Goal: Information Seeking & Learning: Learn about a topic

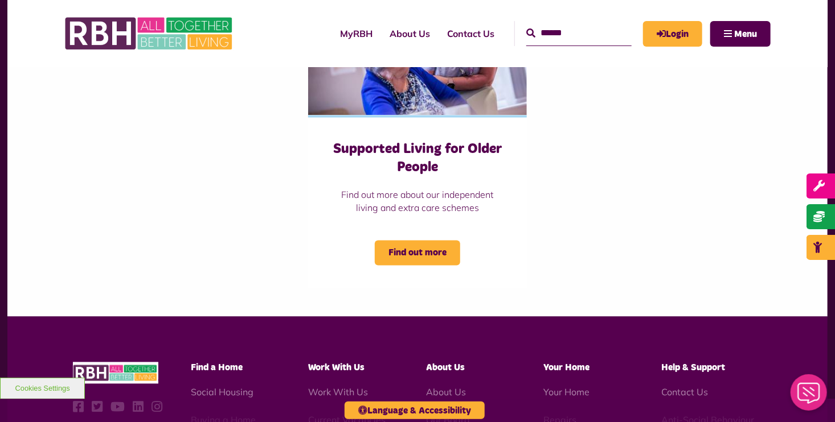
scroll to position [845, 0]
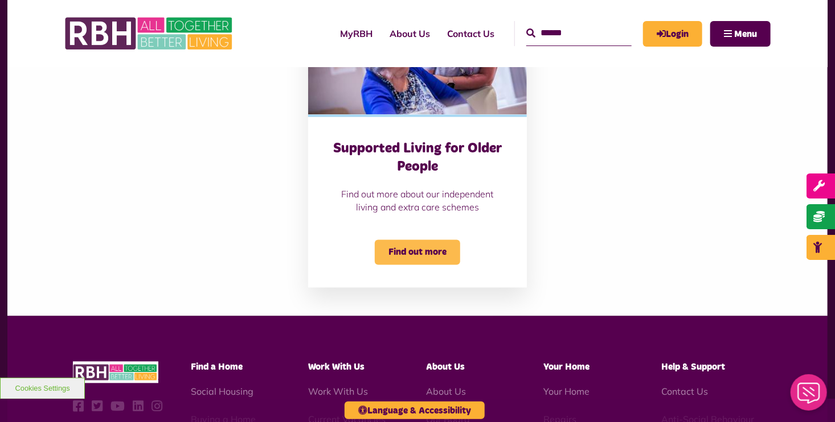
click at [404, 250] on span "Find out more" at bounding box center [417, 252] width 85 height 25
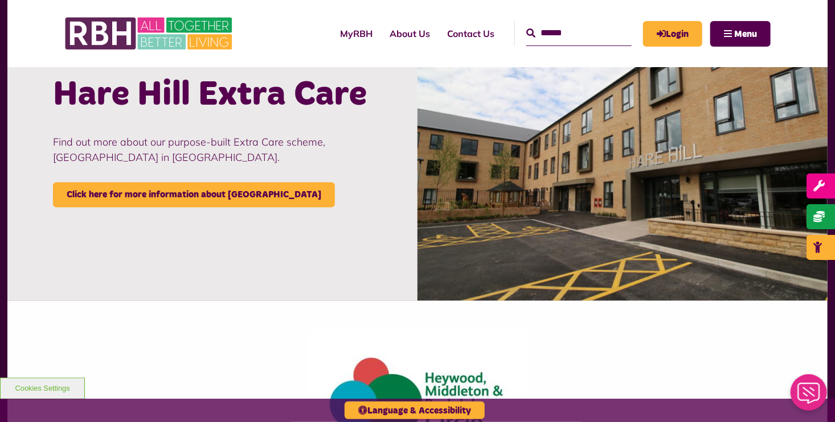
scroll to position [1057, 0]
click at [592, 210] on img at bounding box center [622, 163] width 410 height 273
click at [802, 247] on span "Work with us" at bounding box center [775, 247] width 68 height 11
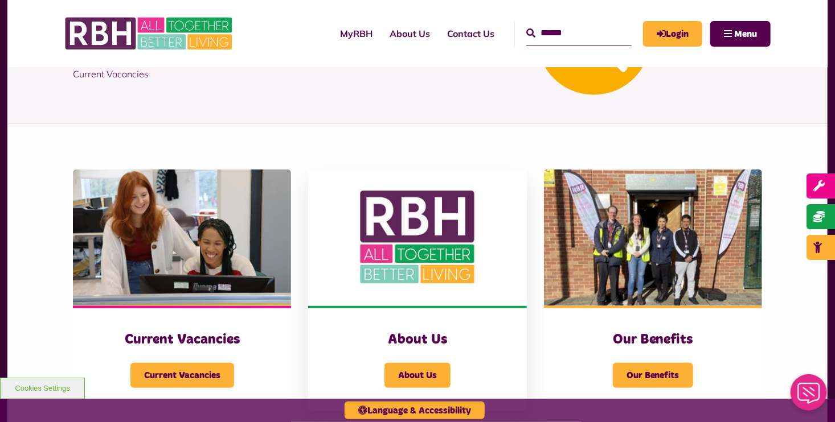
scroll to position [142, 0]
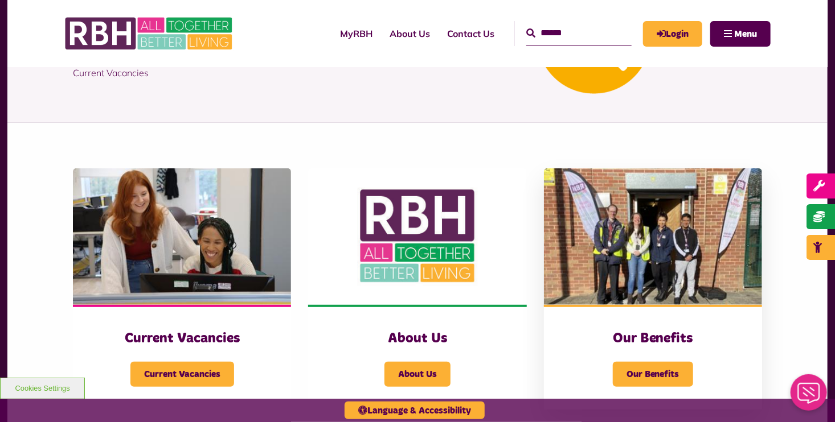
click at [653, 290] on img at bounding box center [653, 237] width 218 height 137
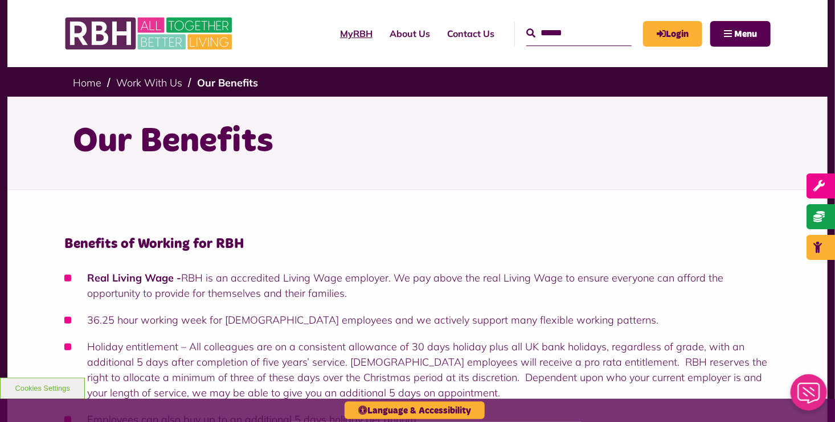
click at [331, 35] on link "MyRBH" at bounding box center [356, 33] width 50 height 31
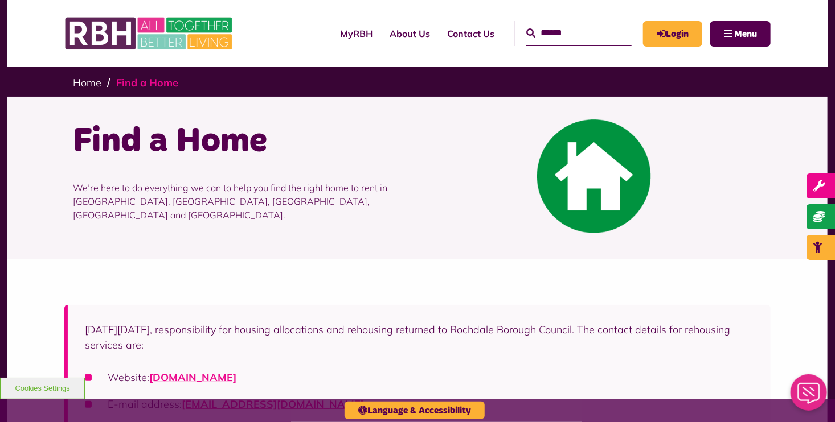
click at [142, 83] on link "Find a Home" at bounding box center [147, 82] width 62 height 13
click at [142, 85] on link "Find a Home" at bounding box center [147, 82] width 62 height 13
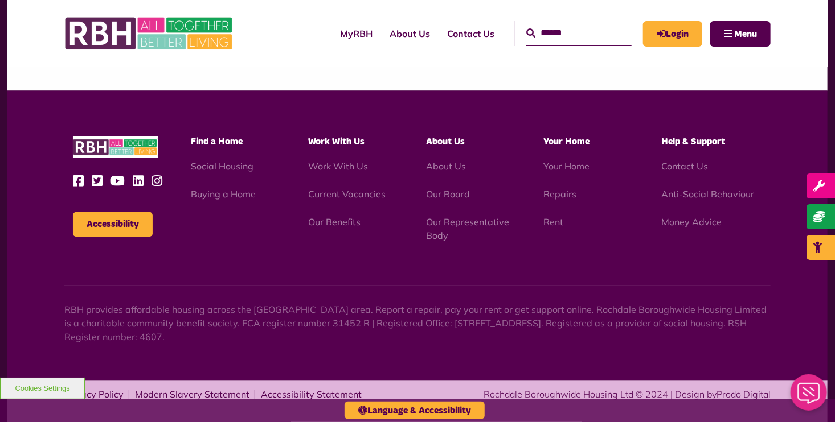
scroll to position [1076, 0]
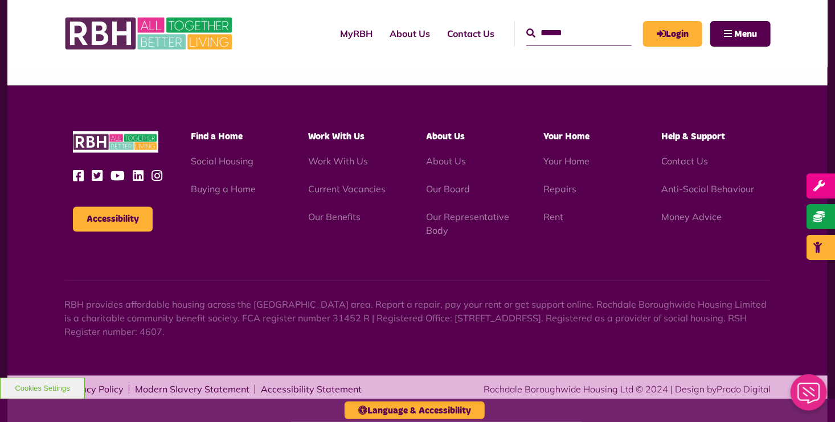
click at [224, 143] on div "Find a Home Social Housing Buying a Home" at bounding box center [241, 163] width 118 height 65
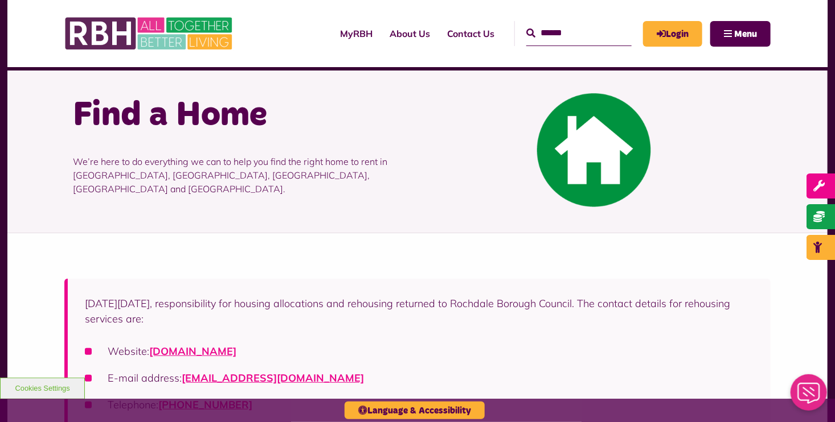
scroll to position [0, 0]
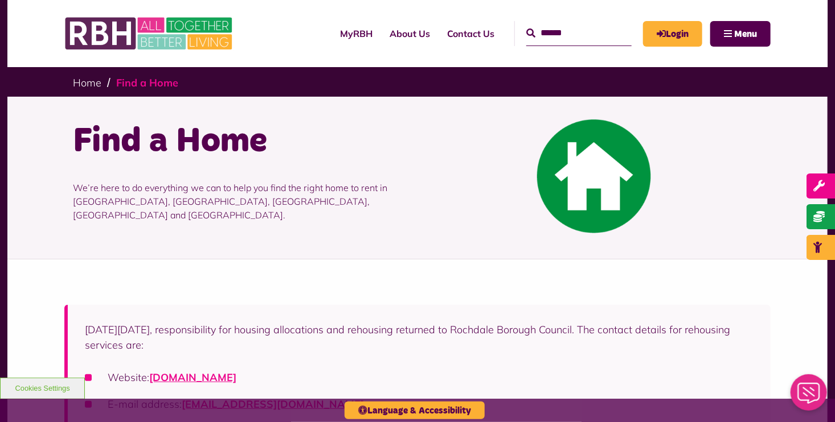
click at [127, 85] on link "Find a Home" at bounding box center [147, 82] width 62 height 13
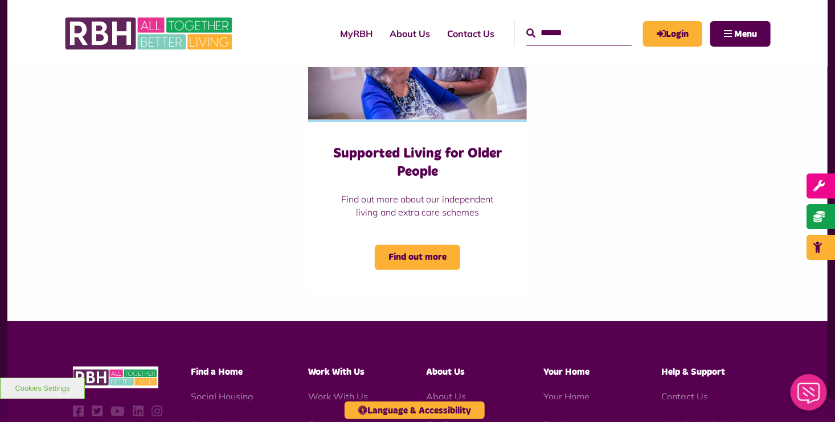
scroll to position [845, 0]
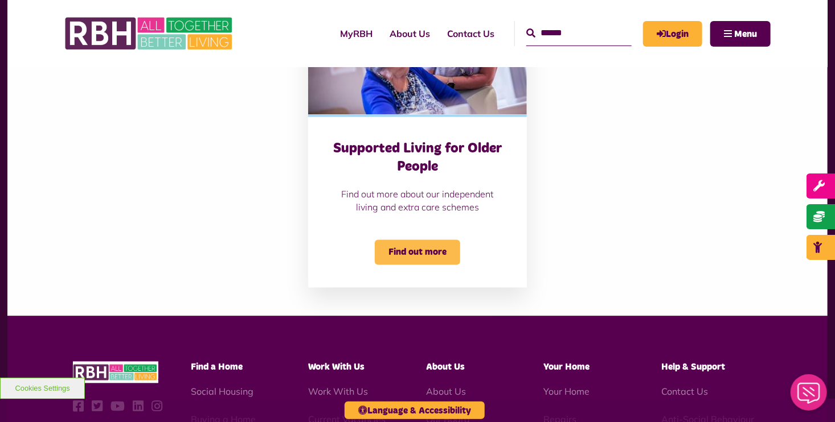
click at [388, 253] on span "Find out more" at bounding box center [417, 252] width 85 height 25
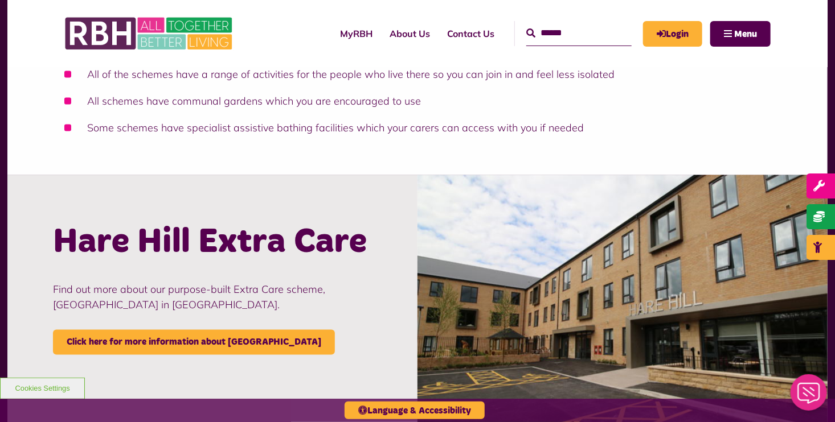
scroll to position [914, 0]
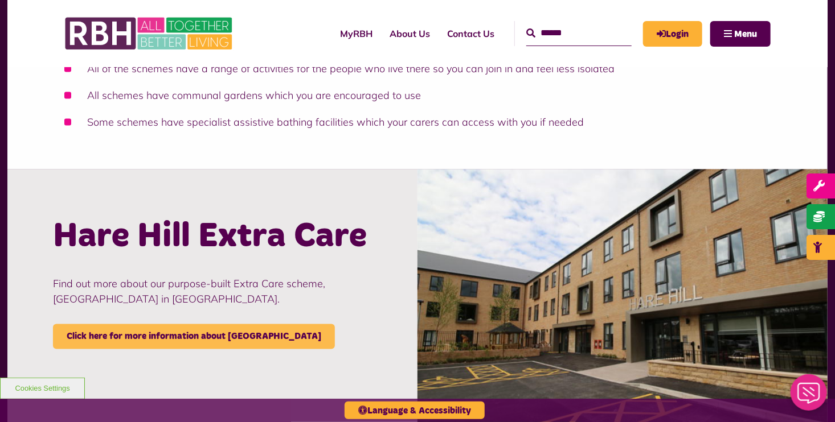
click at [175, 333] on link "Click here for more information about Hare Hill" at bounding box center [194, 337] width 282 height 25
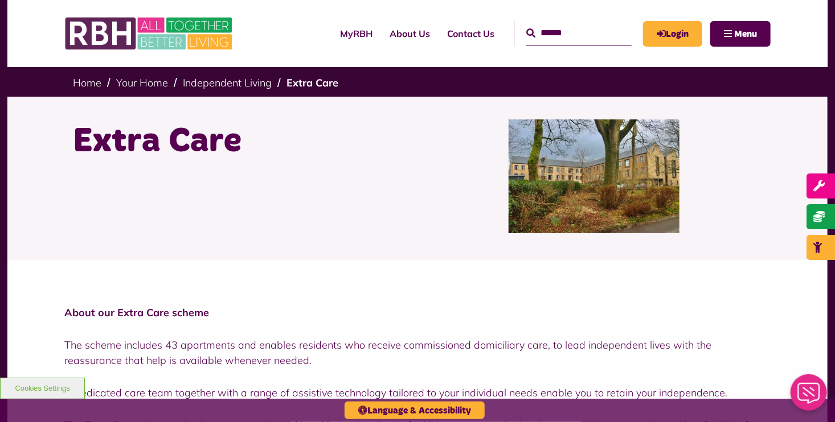
click at [547, 211] on img at bounding box center [593, 177] width 171 height 114
click at [549, 216] on img at bounding box center [593, 177] width 171 height 114
click at [612, 234] on div "Extra Care" at bounding box center [417, 176] width 706 height 159
click at [610, 165] on img at bounding box center [593, 177] width 171 height 114
click at [610, 164] on img at bounding box center [593, 177] width 171 height 114
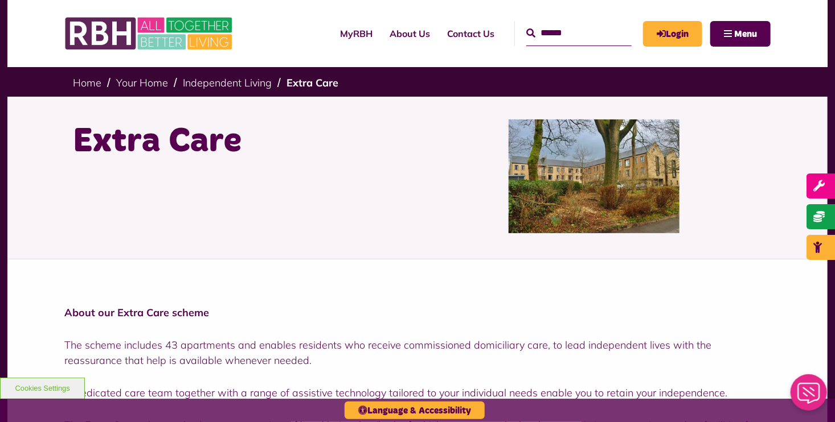
drag, startPoint x: 610, startPoint y: 167, endPoint x: 560, endPoint y: 166, distance: 50.7
click at [560, 166] on img at bounding box center [593, 177] width 171 height 114
click at [526, 33] on input "Search" at bounding box center [578, 33] width 105 height 24
type input "*"
click at [741, 30] on span "Menu" at bounding box center [745, 34] width 23 height 9
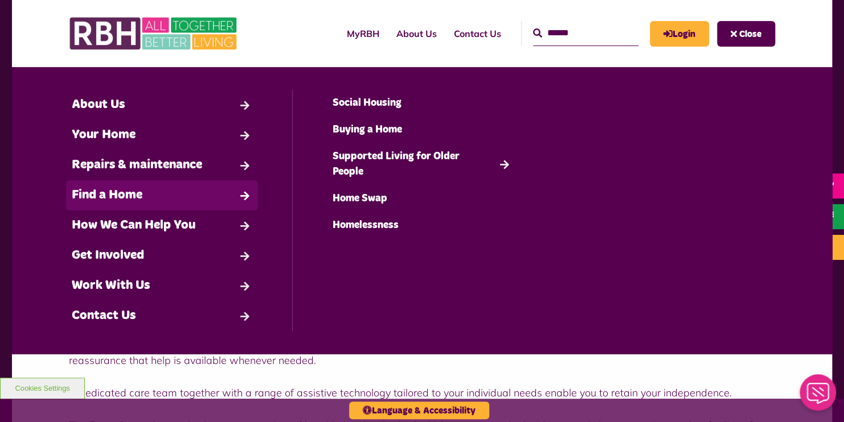
click at [121, 198] on link "Find a Home" at bounding box center [162, 195] width 192 height 30
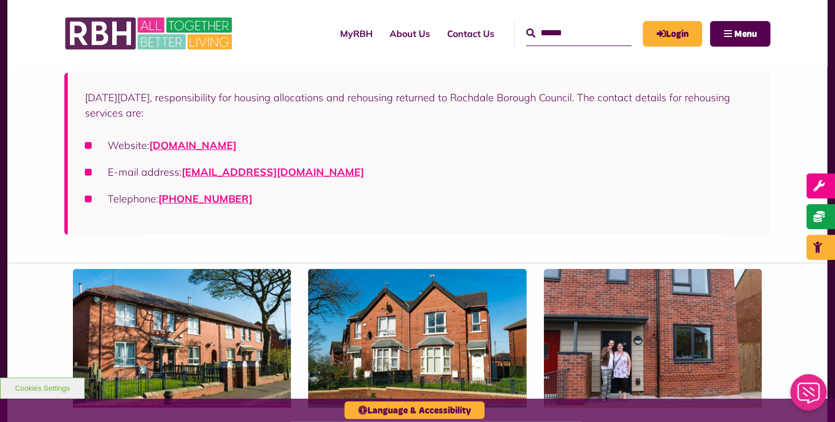
scroll to position [231, 0]
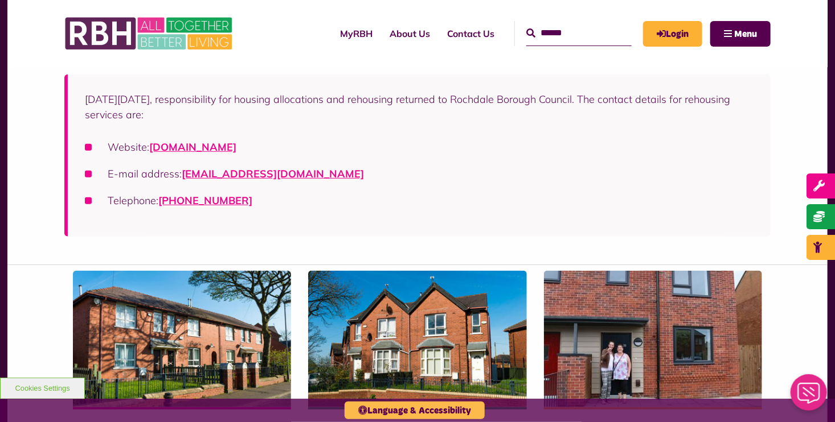
click at [400, 405] on button "Language & Accessibility" at bounding box center [414, 411] width 140 height 18
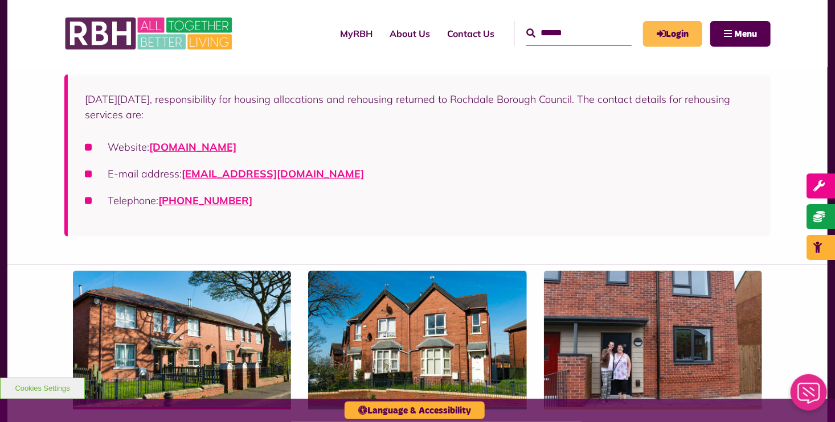
click at [667, 31] on link "Login" at bounding box center [672, 34] width 59 height 26
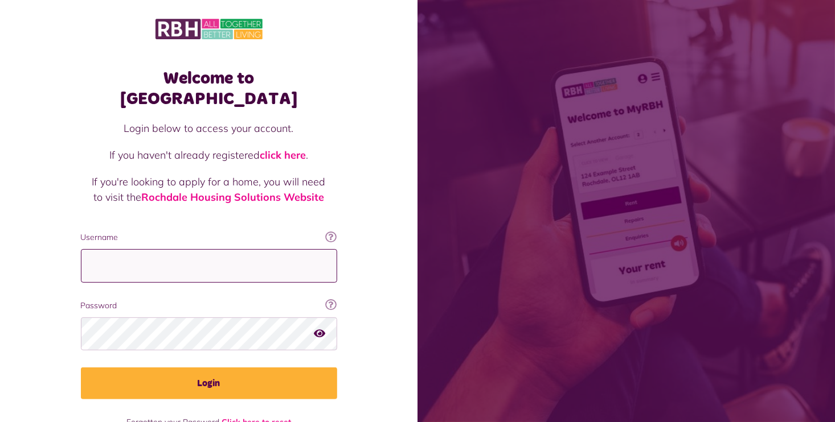
click at [96, 249] on input "Username" at bounding box center [209, 266] width 256 height 34
type input "**********"
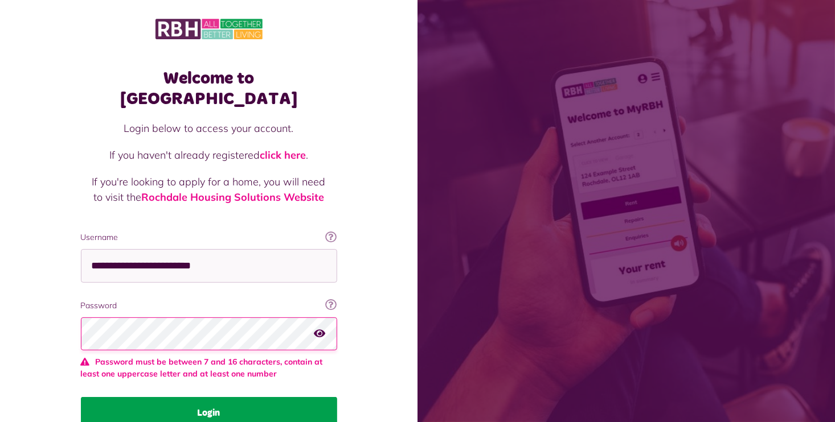
click at [221, 362] on fieldset "**********" at bounding box center [209, 331] width 256 height 198
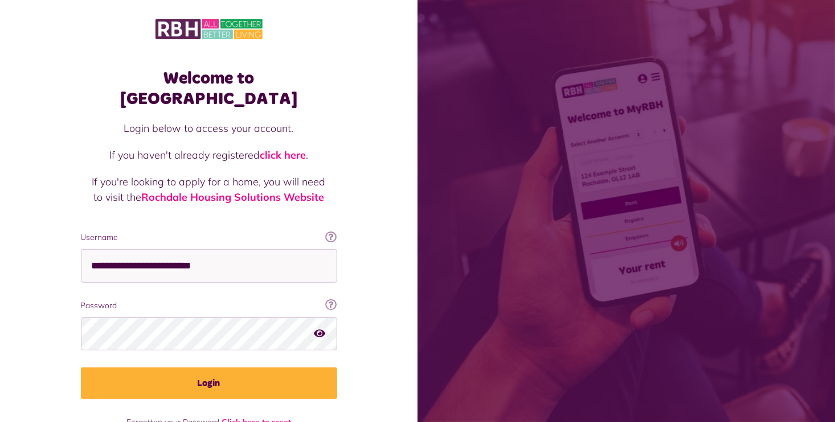
click at [314, 329] on icon "button" at bounding box center [319, 334] width 11 height 10
click at [321, 329] on icon "button" at bounding box center [320, 334] width 13 height 10
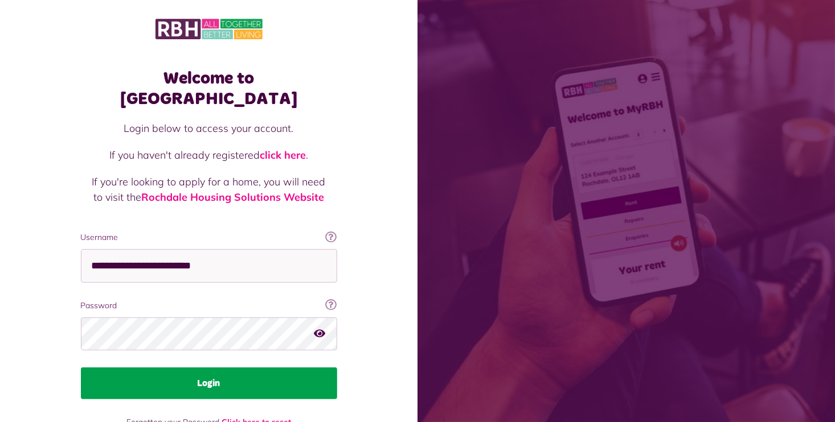
click at [268, 368] on button "Login" at bounding box center [209, 384] width 256 height 32
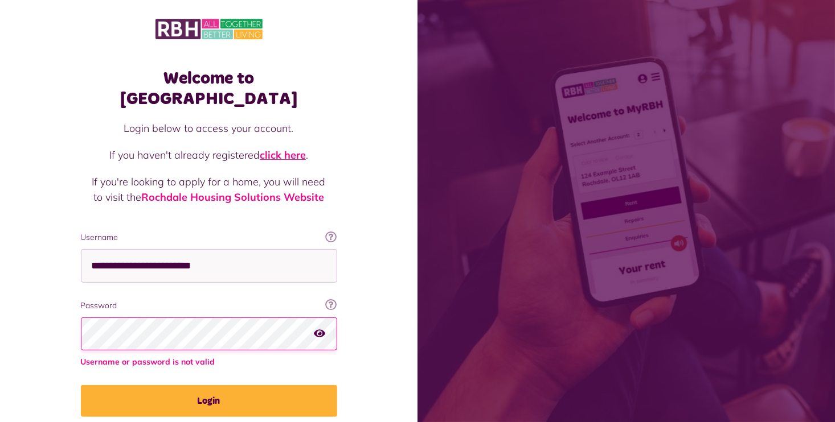
click at [280, 149] on link "click here" at bounding box center [283, 155] width 46 height 13
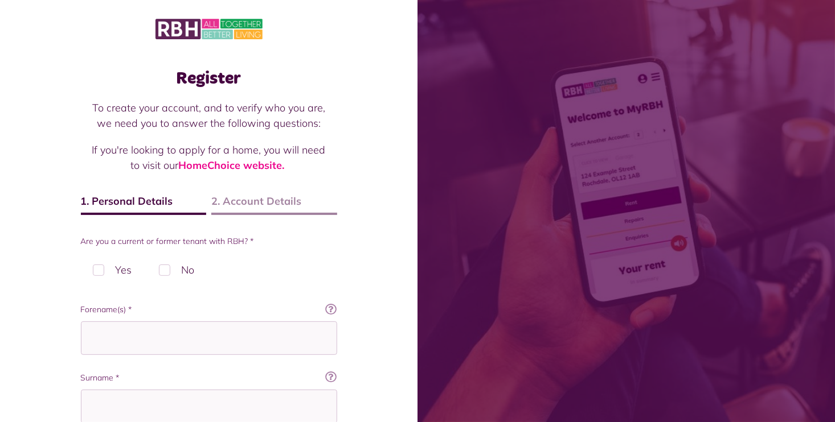
click at [97, 267] on label "Yes" at bounding box center [112, 270] width 63 height 34
click at [100, 352] on input "Forename(s) *" at bounding box center [209, 339] width 256 height 34
type input "****"
type input "******"
type input "**********"
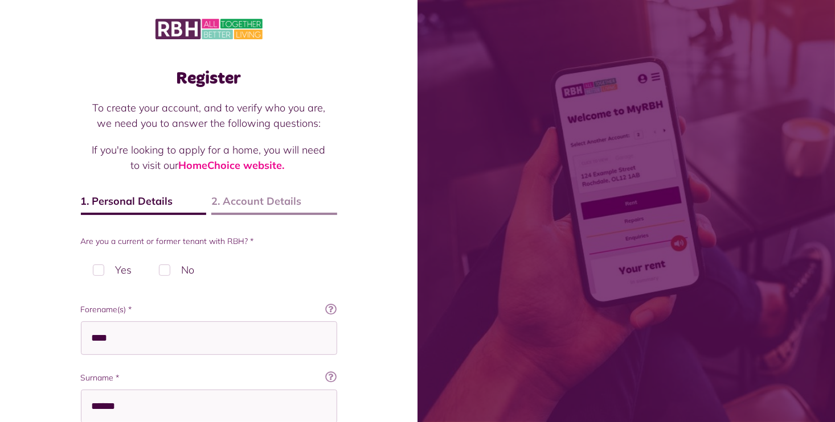
type input "*******"
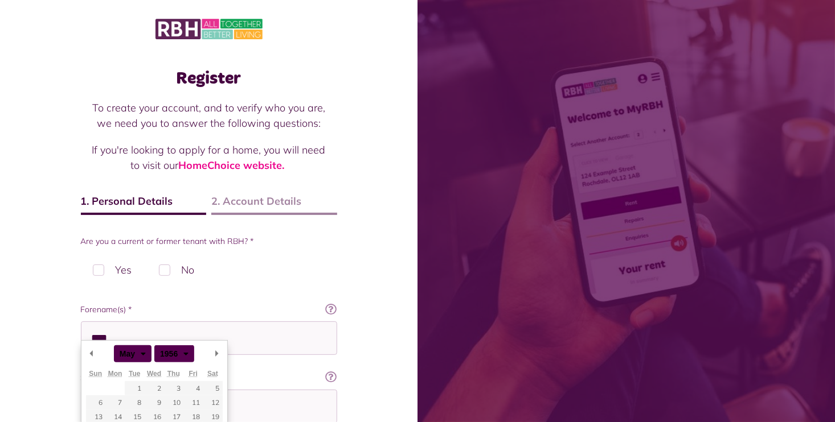
scroll to position [262, 0]
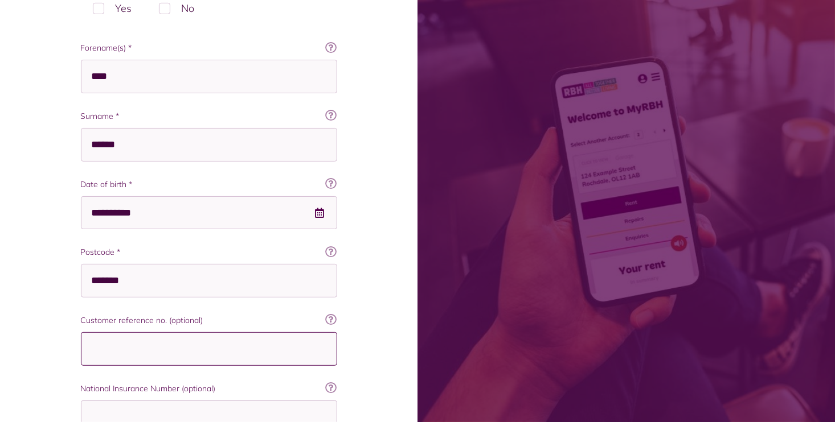
click at [144, 350] on input "Customer reference no. (optional)" at bounding box center [209, 350] width 256 height 34
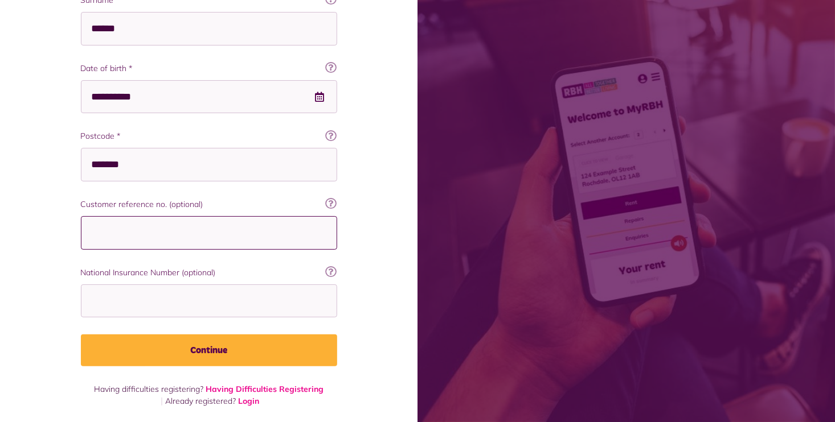
scroll to position [379, 0]
type input "*"
type input "**"
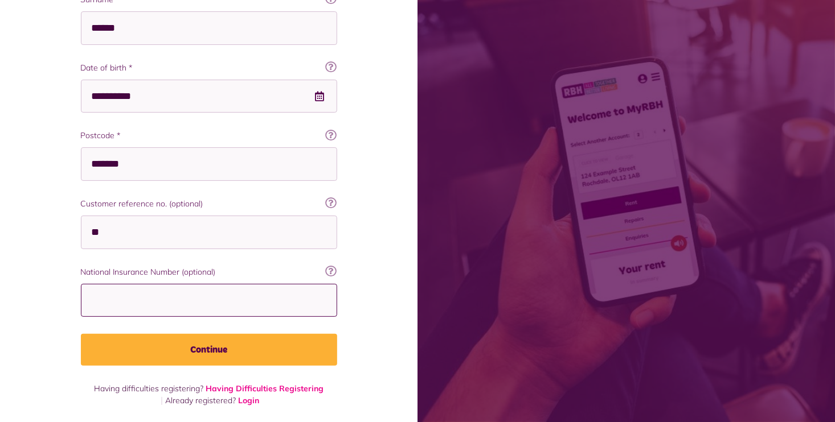
click at [92, 301] on input "National Insurance Number (optional)" at bounding box center [209, 301] width 256 height 34
type input "*"
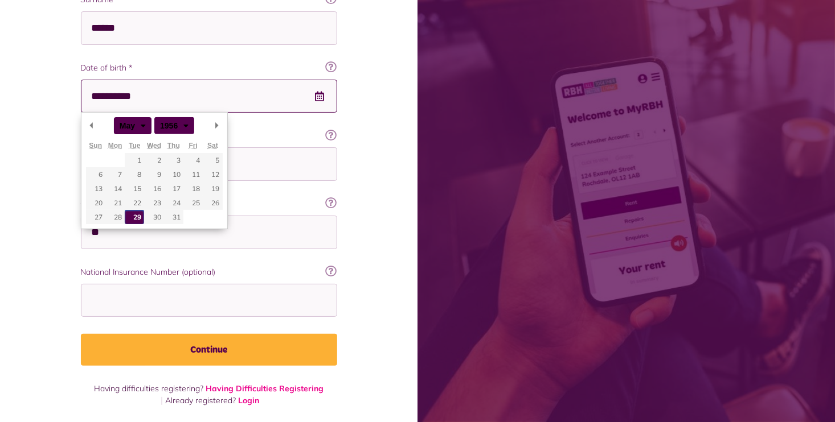
click at [156, 86] on input "**********" at bounding box center [209, 97] width 256 height 34
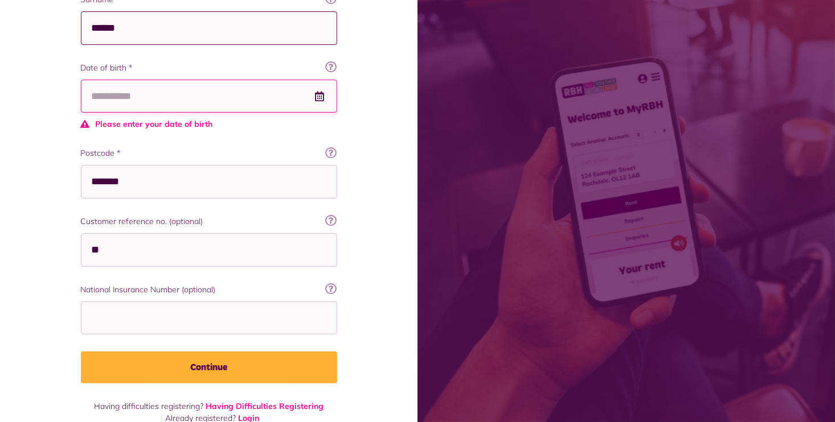
click at [169, 13] on input "******" at bounding box center [209, 28] width 256 height 34
type input "*"
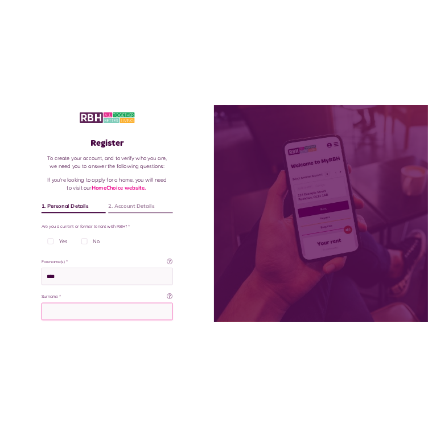
scroll to position [0, 0]
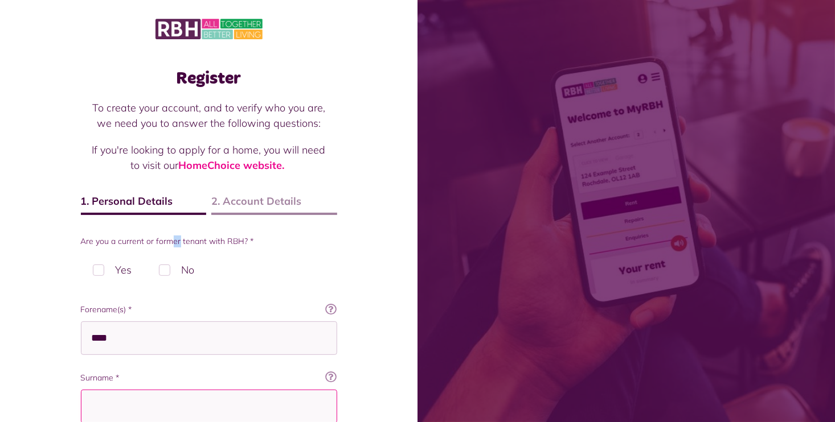
drag, startPoint x: 173, startPoint y: 245, endPoint x: 179, endPoint y: 240, distance: 8.1
click at [179, 240] on label "Are you a current or former tenant with RBH? *" at bounding box center [209, 242] width 256 height 12
drag, startPoint x: 179, startPoint y: 240, endPoint x: 169, endPoint y: 272, distance: 33.0
click at [169, 272] on label "No" at bounding box center [177, 270] width 60 height 34
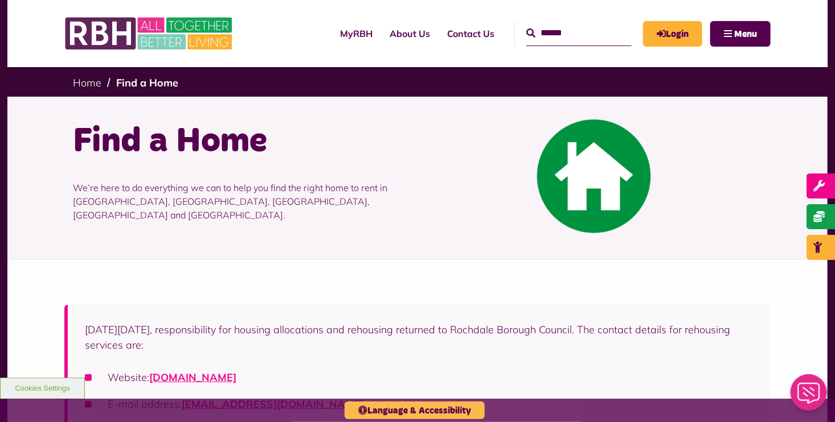
click at [429, 410] on button "Language & Accessibility" at bounding box center [414, 411] width 140 height 18
click at [133, 83] on link "Find a Home" at bounding box center [147, 82] width 62 height 13
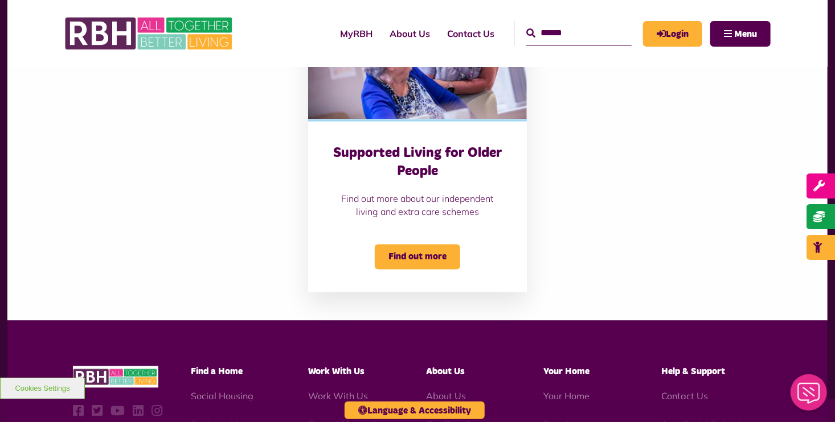
scroll to position [845, 0]
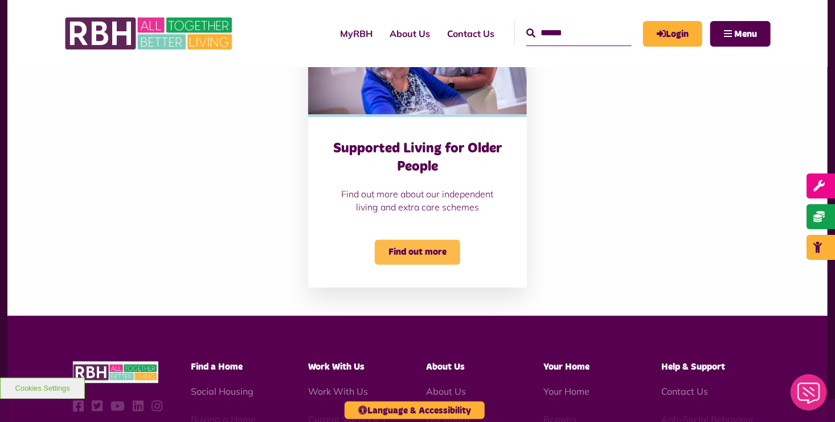
click at [406, 245] on span "Find out more" at bounding box center [417, 252] width 85 height 25
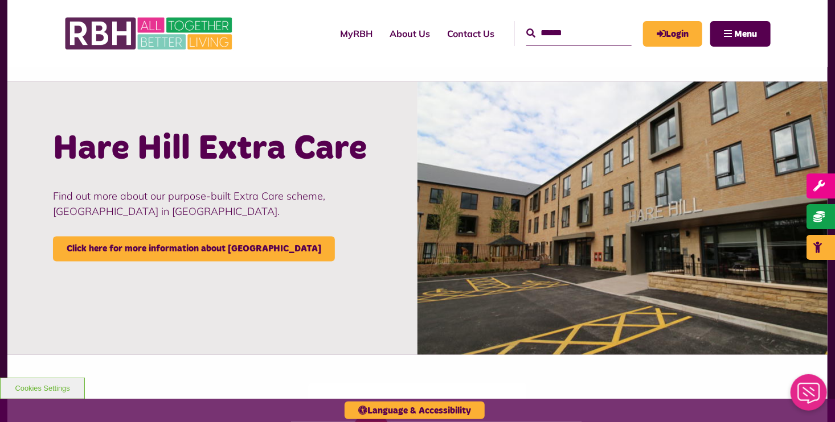
scroll to position [1003, 0]
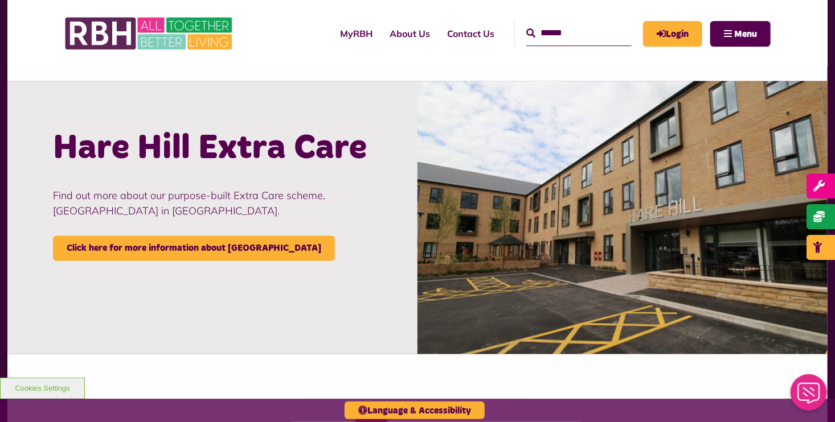
click at [662, 264] on img at bounding box center [622, 217] width 410 height 273
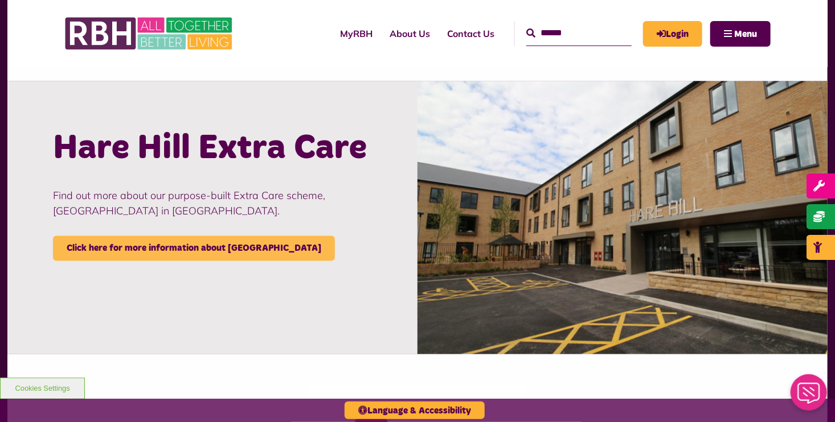
click at [222, 244] on link "Click here for more information about Hare Hill" at bounding box center [194, 248] width 282 height 25
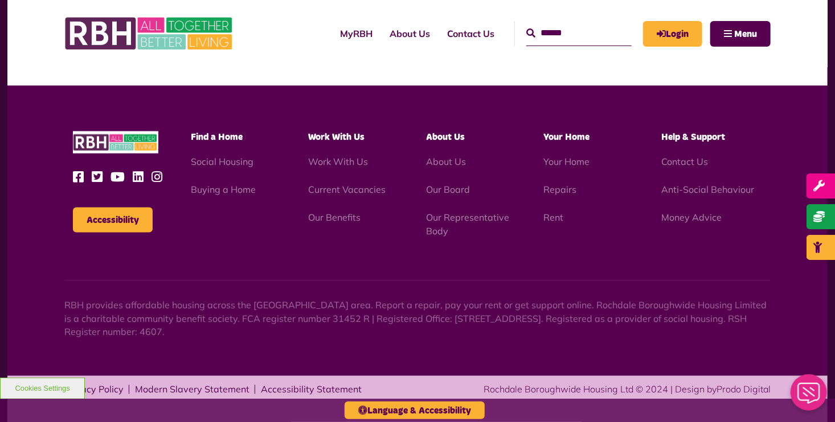
scroll to position [713, 0]
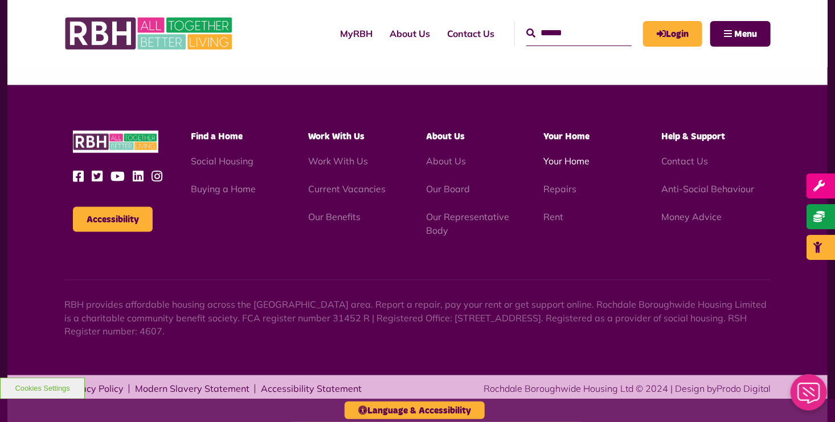
click at [551, 158] on link "Your Home" at bounding box center [567, 160] width 46 height 11
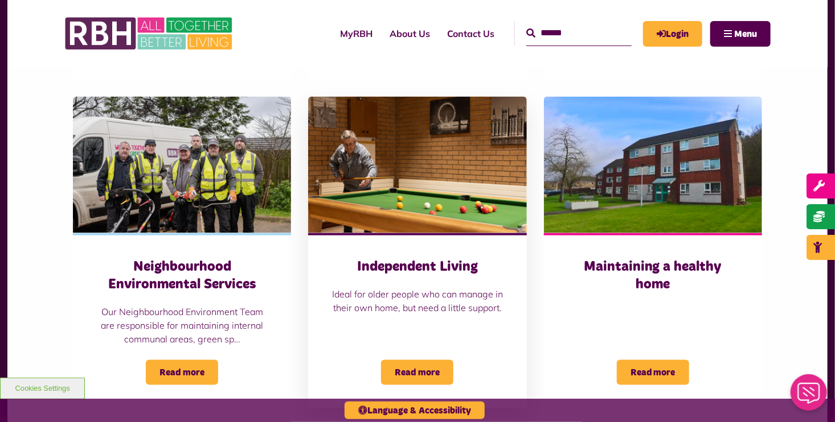
scroll to position [553, 0]
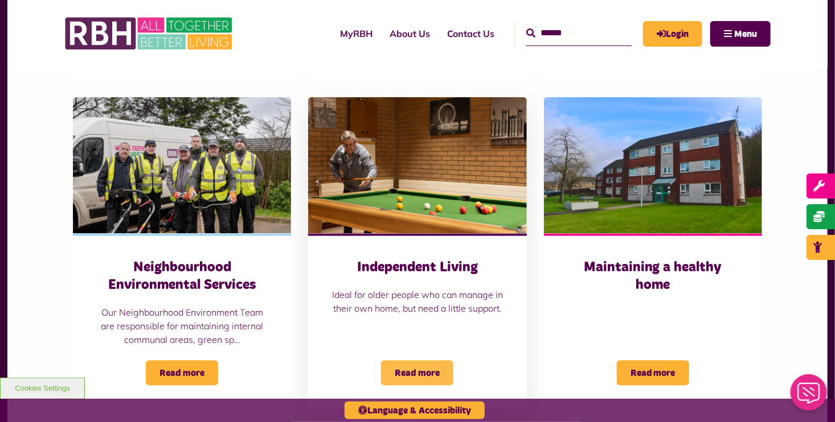
click at [420, 361] on span "Read more" at bounding box center [417, 373] width 72 height 25
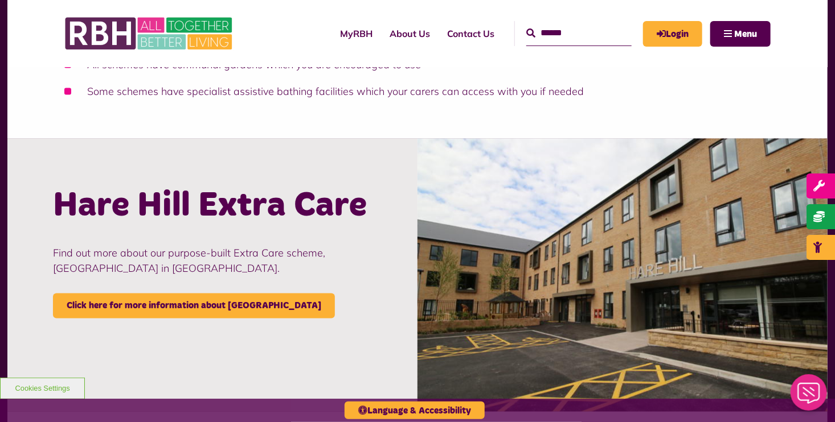
scroll to position [944, 0]
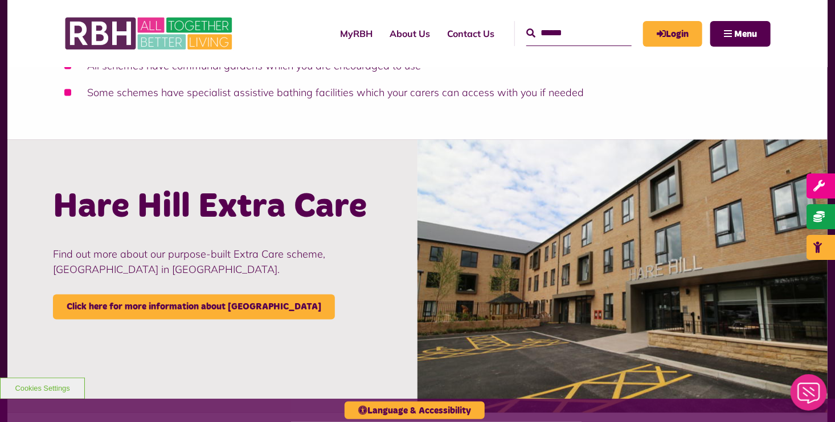
click at [526, 28] on input "Search" at bounding box center [578, 33] width 105 height 24
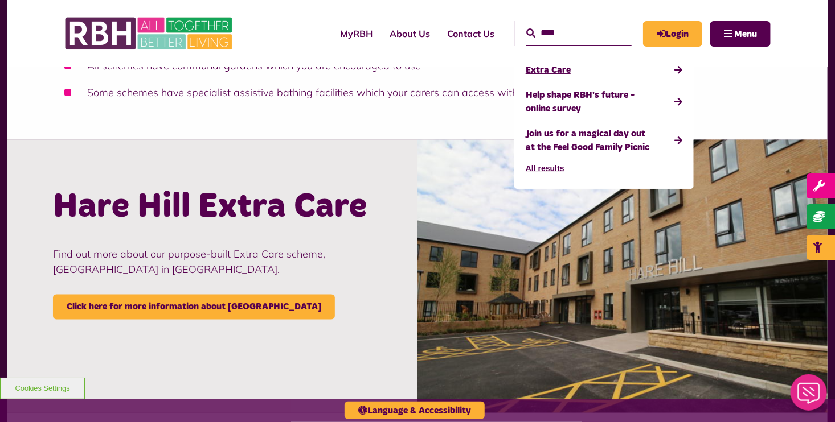
type input "****"
click at [526, 72] on link "Extra Care" at bounding box center [604, 70] width 157 height 25
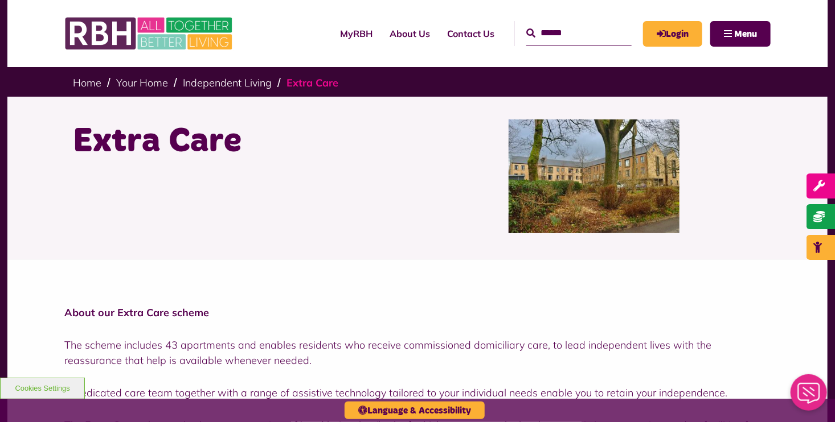
click at [295, 80] on link "Extra Care" at bounding box center [312, 82] width 52 height 13
click at [299, 85] on link "Extra Care" at bounding box center [312, 82] width 52 height 13
click at [802, 391] on icon "Close Web Assistant" at bounding box center [807, 393] width 27 height 21
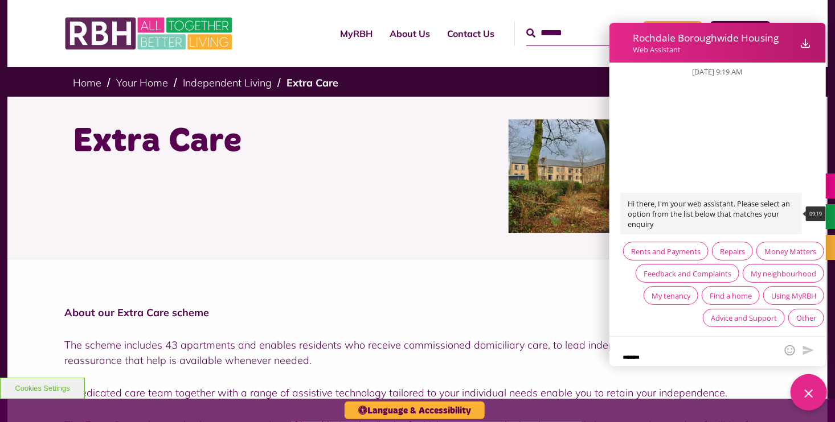
click at [709, 293] on div "Find a home" at bounding box center [730, 295] width 42 height 10
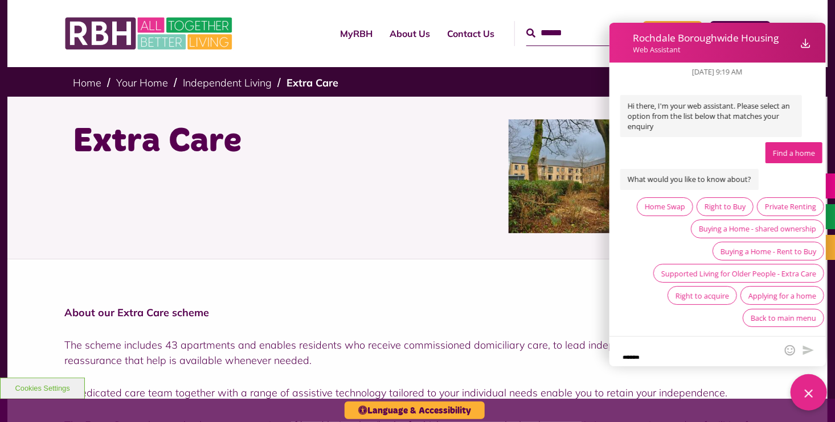
click at [565, 274] on div "About our Extra Care scheme The scheme includes 43 apartments and enables resid…" at bounding box center [417, 417] width 820 height 315
click at [806, 387] on icon "Close Web Assistant" at bounding box center [808, 394] width 14 height 14
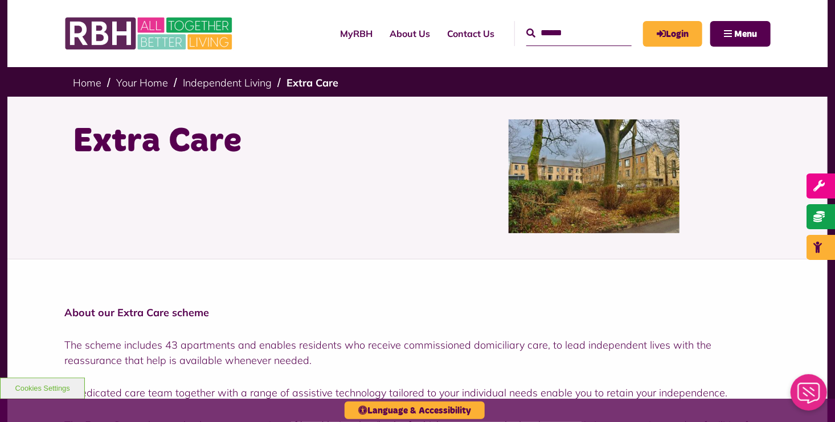
click at [526, 28] on input "Search" at bounding box center [578, 33] width 105 height 24
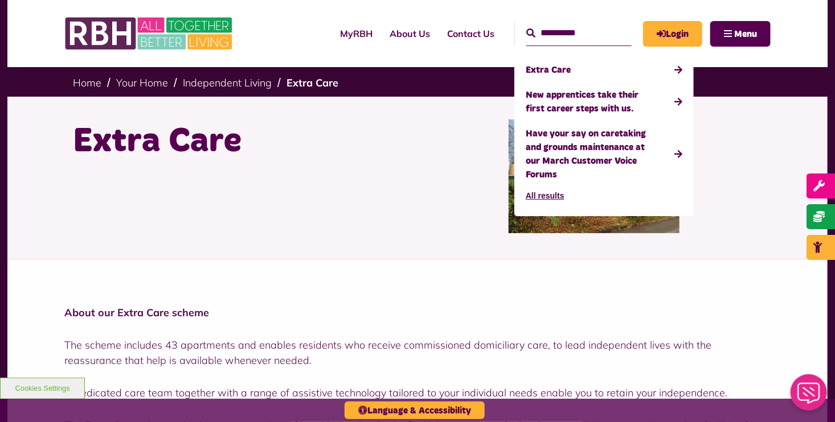
type input "**********"
click at [526, 187] on button "All results" at bounding box center [545, 196] width 39 height 18
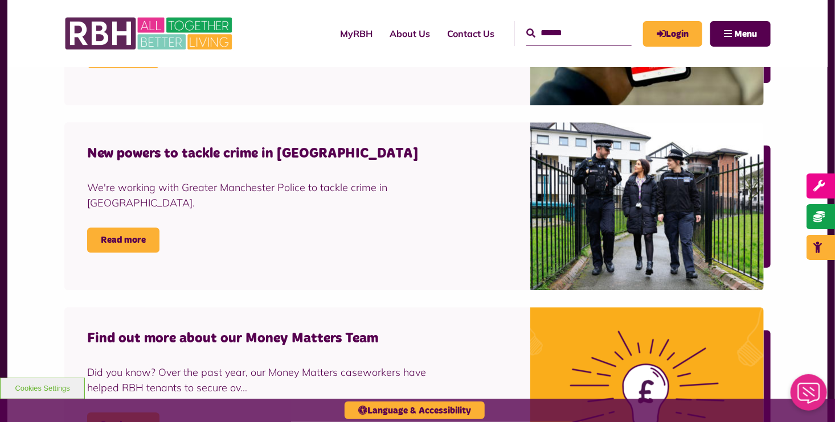
scroll to position [1217, 0]
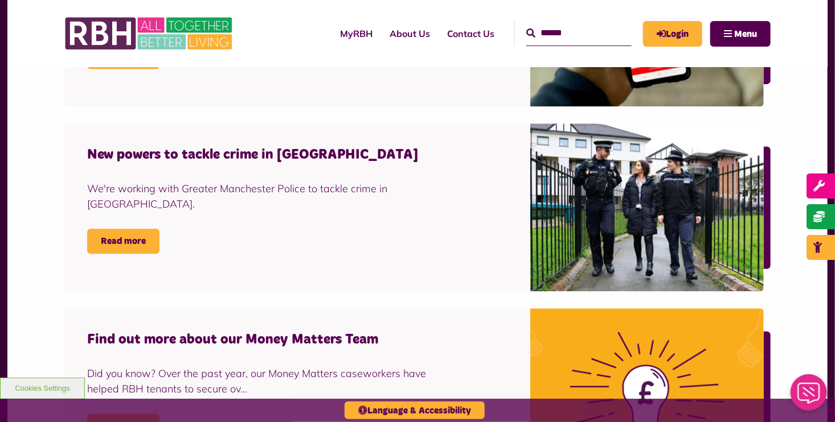
click at [629, 236] on img at bounding box center [646, 208] width 233 height 168
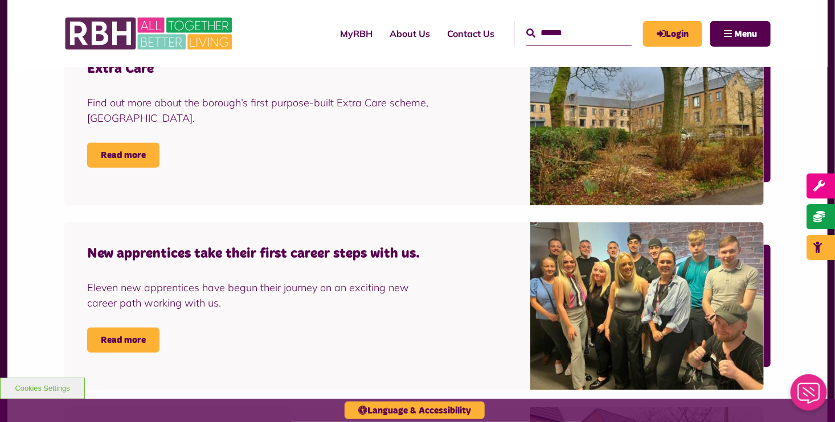
scroll to position [376, 0]
click at [642, 386] on img at bounding box center [646, 306] width 233 height 168
click at [602, 329] on img at bounding box center [646, 306] width 233 height 168
click at [627, 192] on img at bounding box center [646, 121] width 233 height 168
click at [126, 153] on link "Read more" at bounding box center [123, 154] width 72 height 25
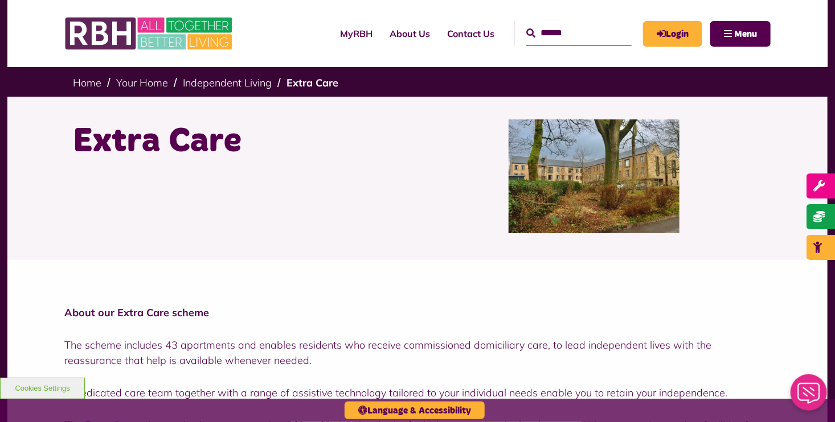
click at [587, 189] on img at bounding box center [593, 177] width 171 height 114
click at [613, 224] on img at bounding box center [593, 177] width 171 height 114
click at [587, 190] on img at bounding box center [593, 177] width 171 height 114
click at [751, 32] on span "Menu" at bounding box center [745, 34] width 23 height 9
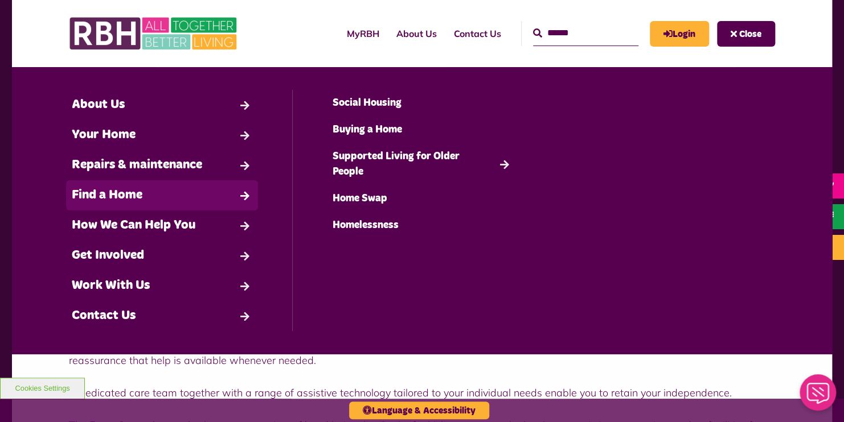
click at [159, 190] on link "Find a Home" at bounding box center [162, 195] width 192 height 30
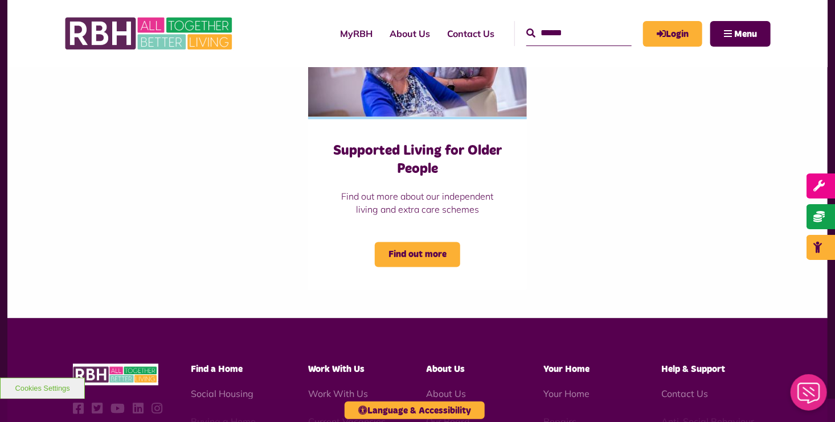
scroll to position [845, 0]
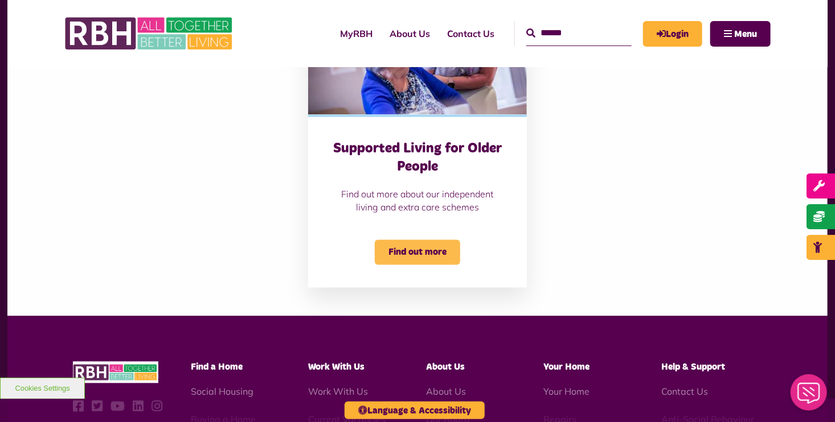
click at [425, 243] on span "Find out more" at bounding box center [417, 252] width 85 height 25
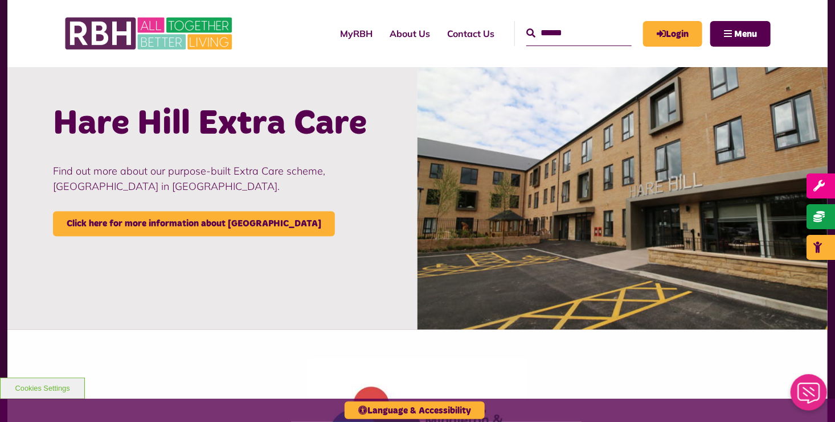
scroll to position [1027, 0]
click at [653, 208] on img at bounding box center [622, 193] width 410 height 273
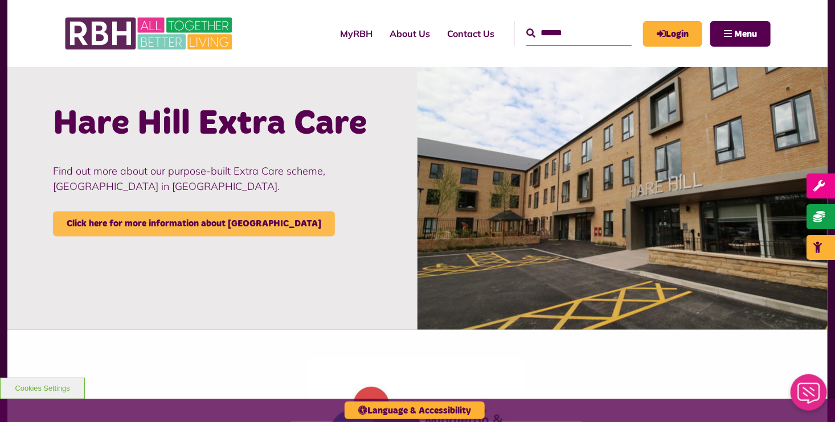
click at [165, 220] on link "Click here for more information about Hare Hill" at bounding box center [194, 224] width 282 height 25
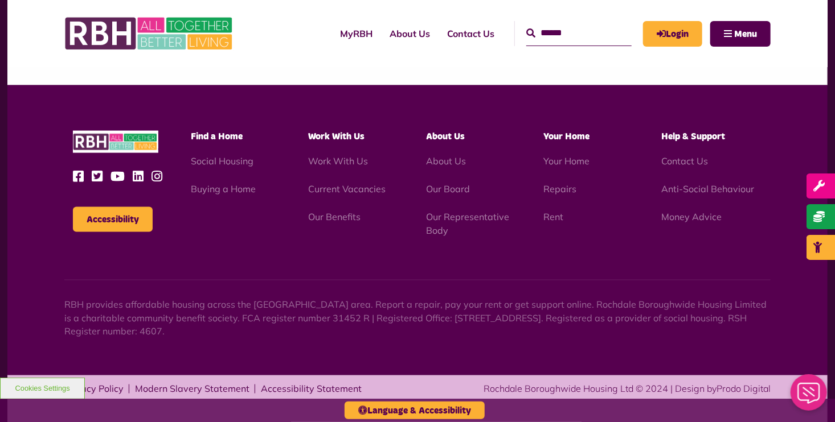
scroll to position [713, 0]
click at [144, 220] on button "Accessibility" at bounding box center [113, 219] width 80 height 25
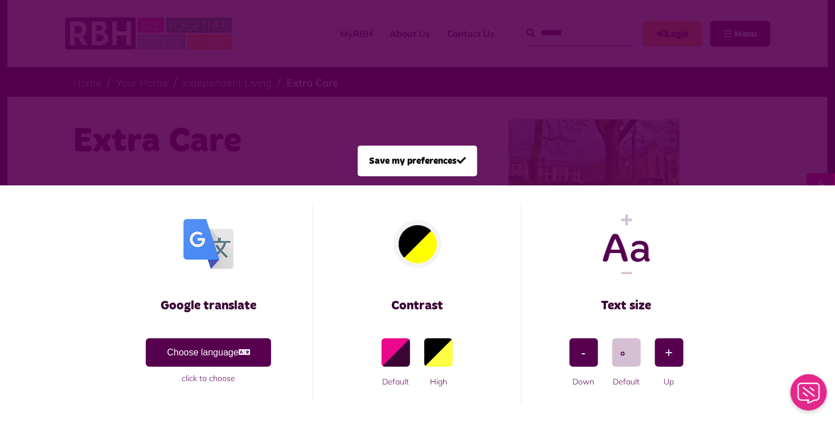
scroll to position [0, 0]
